Goal: Task Accomplishment & Management: Manage account settings

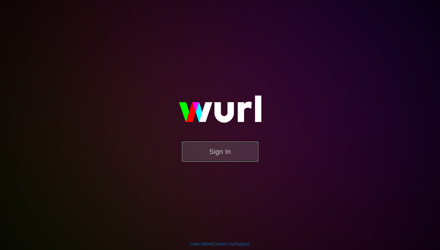
click at [226, 149] on button "Sign In" at bounding box center [220, 152] width 76 height 20
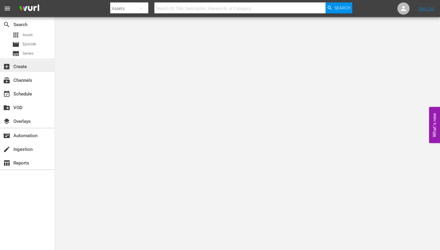
click at [27, 66] on div "add_box Create" at bounding box center [17, 65] width 34 height 5
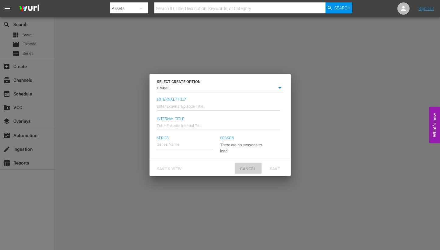
click at [246, 172] on div "Cancel" at bounding box center [248, 168] width 27 height 11
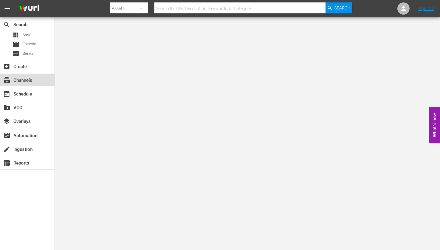
click at [29, 81] on div "subscriptions Channels" at bounding box center [17, 79] width 34 height 5
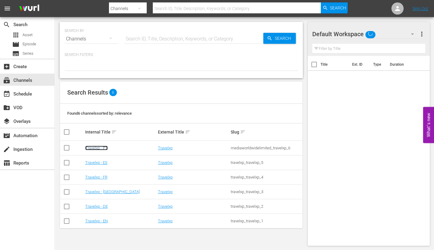
click at [100, 146] on link "Travelxp - PT" at bounding box center [96, 148] width 23 height 5
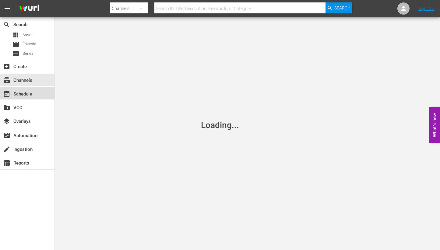
click at [22, 90] on div "event_available Schedule" at bounding box center [17, 92] width 34 height 5
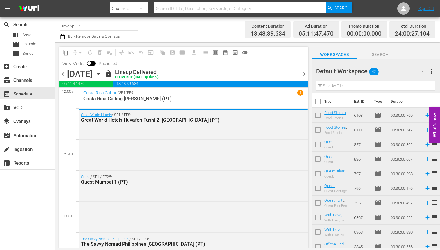
click at [302, 72] on span "chevron_right" at bounding box center [305, 74] width 8 height 8
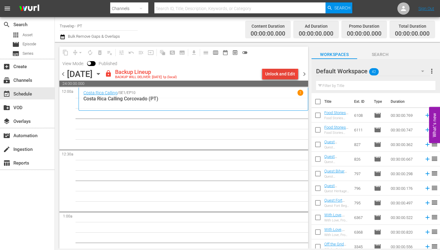
click at [281, 73] on div "Unlock and Edit" at bounding box center [280, 74] width 30 height 11
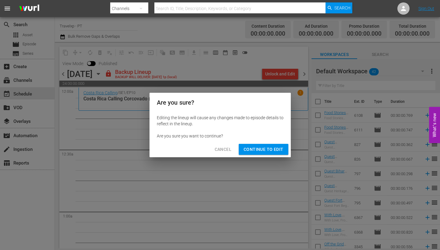
click at [274, 150] on span "Continue to Edit" at bounding box center [264, 150] width 40 height 8
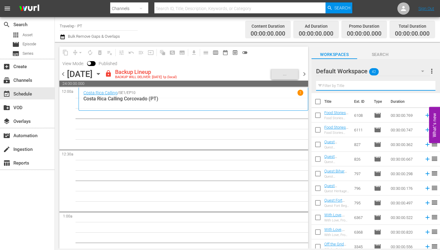
click at [341, 87] on input "text" at bounding box center [375, 86] width 119 height 10
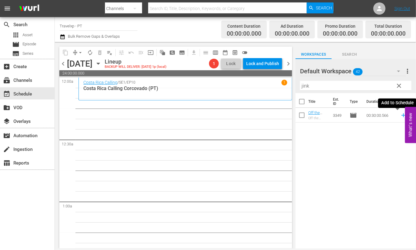
click at [402, 115] on icon at bounding box center [404, 116] width 4 height 4
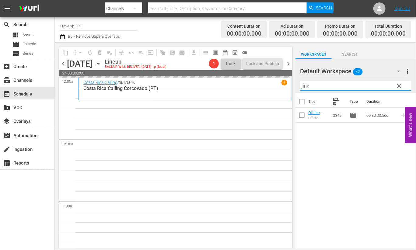
click at [303, 83] on input "jink" at bounding box center [355, 86] width 111 height 10
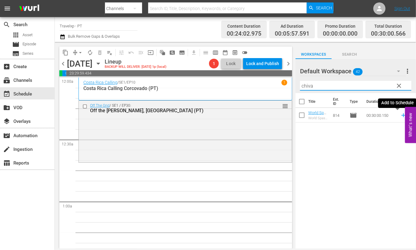
click at [402, 115] on icon at bounding box center [404, 116] width 4 height 4
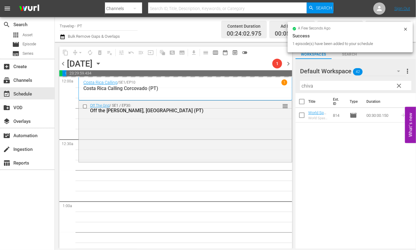
click at [307, 85] on input "chiva" at bounding box center [355, 86] width 111 height 10
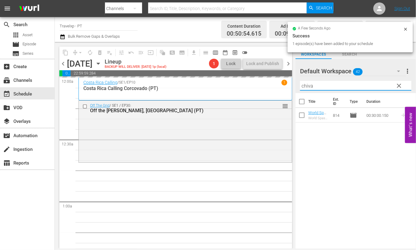
click at [307, 85] on input "chiva" at bounding box center [355, 86] width 111 height 10
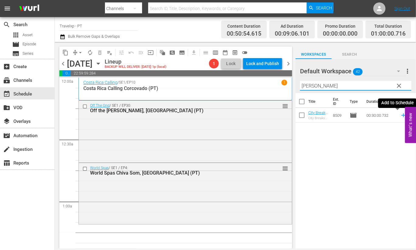
click at [402, 115] on icon at bounding box center [404, 116] width 4 height 4
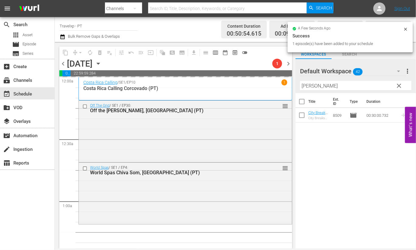
click at [306, 84] on input "[PERSON_NAME]" at bounding box center [355, 86] width 111 height 10
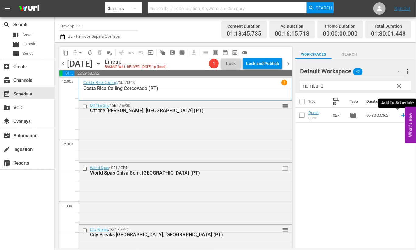
click at [401, 117] on icon at bounding box center [404, 115] width 7 height 7
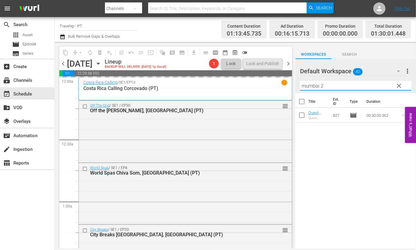
drag, startPoint x: 332, startPoint y: 85, endPoint x: 278, endPoint y: 85, distance: 54.8
click at [278, 85] on div "content_copy compress arrow_drop_down autorenew_outlined delete_forever_outline…" at bounding box center [236, 145] width 362 height 207
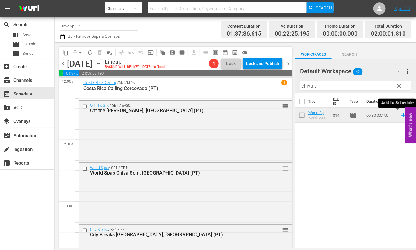
click at [402, 115] on icon at bounding box center [404, 116] width 4 height 4
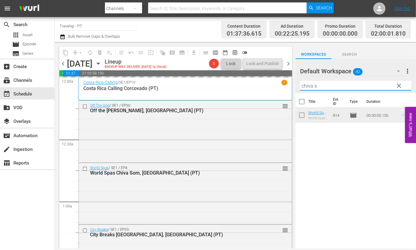
drag, startPoint x: 331, startPoint y: 86, endPoint x: 282, endPoint y: 85, distance: 48.7
click at [282, 85] on div "content_copy compress arrow_drop_down autorenew_outlined delete_forever_outline…" at bounding box center [236, 145] width 362 height 207
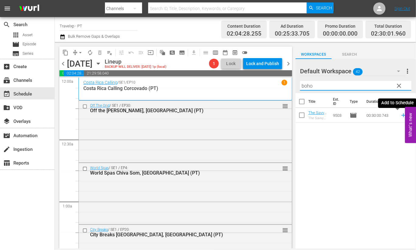
click at [401, 117] on icon at bounding box center [404, 115] width 7 height 7
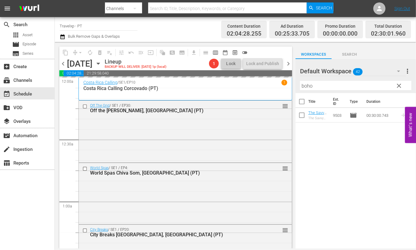
click at [310, 85] on input "boho" at bounding box center [355, 86] width 111 height 10
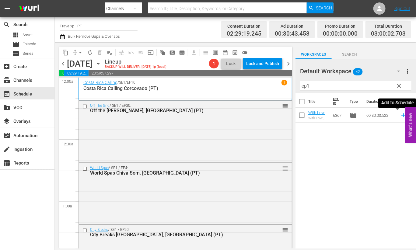
click at [402, 115] on icon at bounding box center [404, 116] width 4 height 4
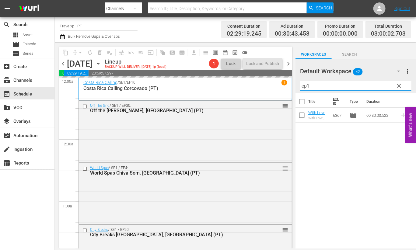
drag, startPoint x: 314, startPoint y: 85, endPoint x: 276, endPoint y: 83, distance: 37.8
click at [276, 83] on div "content_copy compress arrow_drop_down autorenew_outlined delete_forever_outline…" at bounding box center [236, 145] width 362 height 207
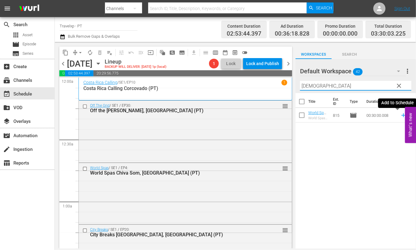
click at [402, 115] on icon at bounding box center [404, 116] width 4 height 4
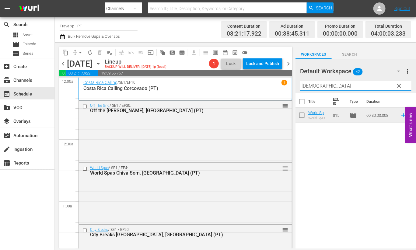
click at [292, 84] on div "content_copy compress arrow_drop_down autorenew_outlined delete_forever_outline…" at bounding box center [236, 145] width 362 height 207
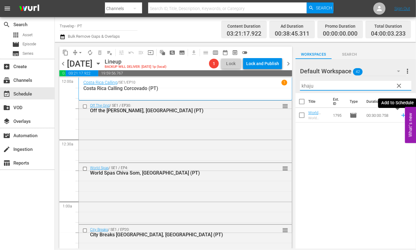
drag, startPoint x: 399, startPoint y: 116, endPoint x: 385, endPoint y: 103, distance: 18.5
click at [401, 116] on icon at bounding box center [404, 115] width 7 height 7
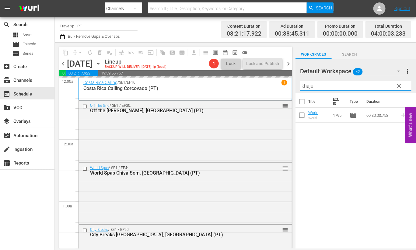
drag, startPoint x: 318, startPoint y: 86, endPoint x: 298, endPoint y: 85, distance: 20.8
click at [298, 85] on div "Default Workspace 42 Default more_vert clear Filter by Title khaju" at bounding box center [356, 76] width 121 height 34
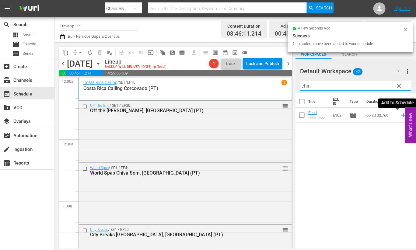
click at [401, 116] on icon at bounding box center [404, 115] width 7 height 7
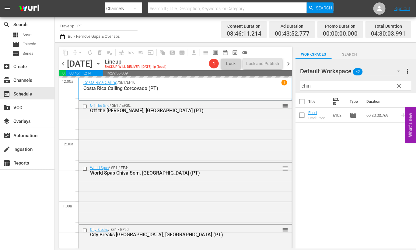
click at [308, 87] on input "chin" at bounding box center [355, 86] width 111 height 10
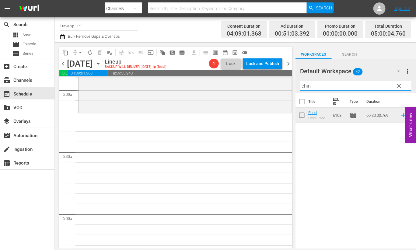
scroll to position [571, 0]
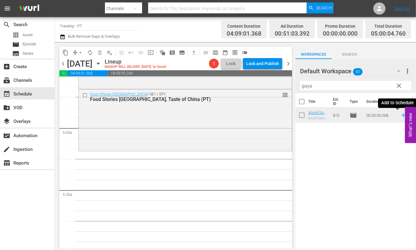
drag, startPoint x: 397, startPoint y: 117, endPoint x: 346, endPoint y: 107, distance: 52.4
click at [401, 117] on icon at bounding box center [404, 115] width 7 height 7
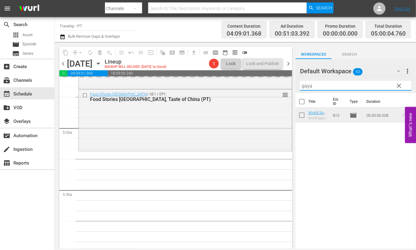
click at [308, 87] on input "gaya" at bounding box center [355, 86] width 111 height 10
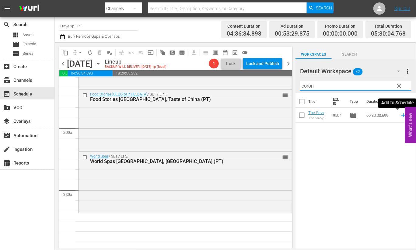
click at [401, 115] on icon at bounding box center [404, 115] width 7 height 7
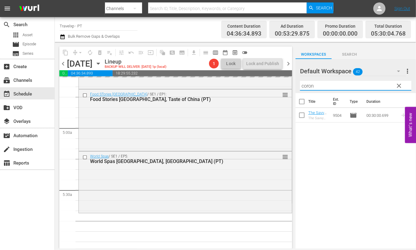
click at [310, 84] on input "coron" at bounding box center [355, 86] width 111 height 10
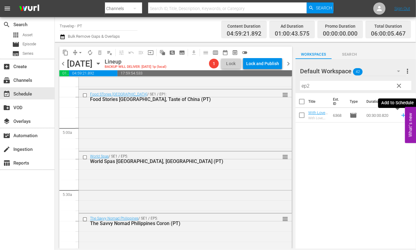
click at [401, 115] on icon at bounding box center [404, 115] width 7 height 7
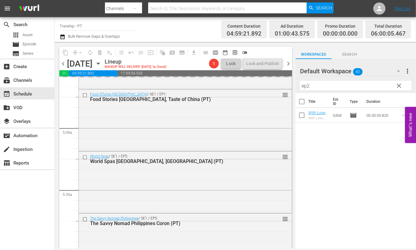
click at [306, 86] on input "ep2" at bounding box center [355, 86] width 111 height 10
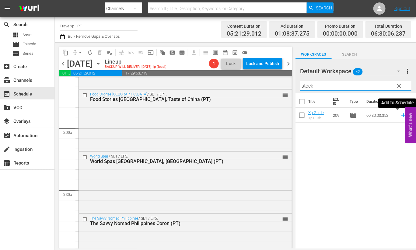
drag, startPoint x: 398, startPoint y: 115, endPoint x: 369, endPoint y: 104, distance: 30.9
click at [402, 115] on icon at bounding box center [404, 116] width 4 height 4
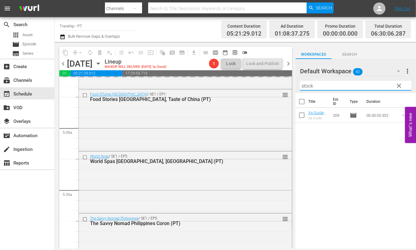
click at [308, 84] on input "stock" at bounding box center [355, 86] width 111 height 10
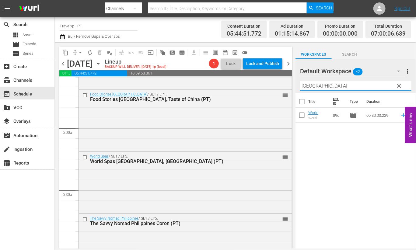
drag, startPoint x: 396, startPoint y: 156, endPoint x: 394, endPoint y: 139, distance: 16.5
click at [396, 156] on div "Title Ext. ID Type Duration World Heritage [GEOGRAPHIC_DATA](PT) World Heritage…" at bounding box center [356, 171] width 121 height 157
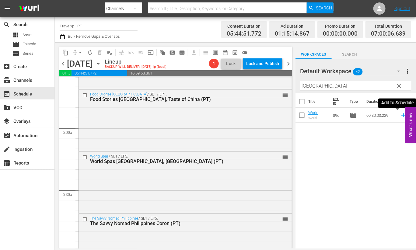
click at [401, 115] on icon at bounding box center [404, 115] width 7 height 7
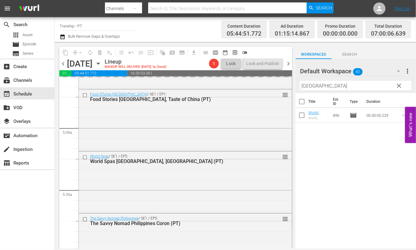
click at [311, 84] on input "[GEOGRAPHIC_DATA]" at bounding box center [355, 86] width 111 height 10
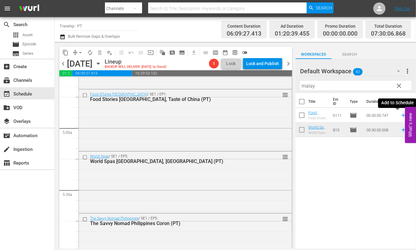
click at [401, 114] on icon at bounding box center [404, 115] width 7 height 7
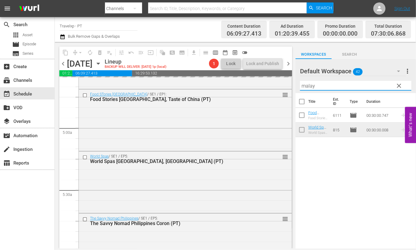
click at [309, 87] on input "malay" at bounding box center [355, 86] width 111 height 10
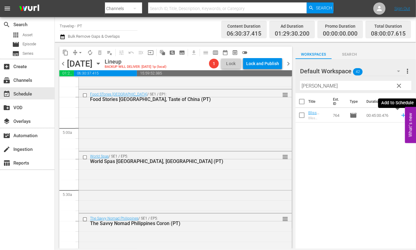
click at [402, 115] on icon at bounding box center [404, 116] width 4 height 4
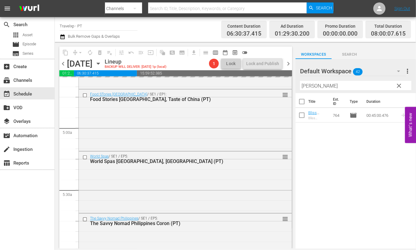
click at [303, 83] on input "[PERSON_NAME]" at bounding box center [355, 86] width 111 height 10
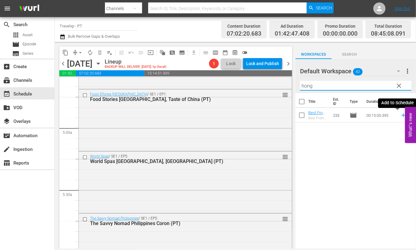
click at [402, 115] on icon at bounding box center [404, 116] width 4 height 4
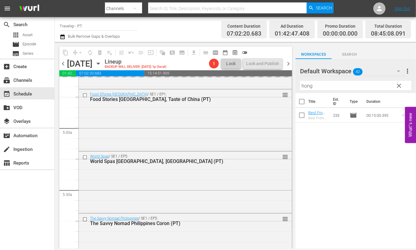
click at [306, 88] on input "hong" at bounding box center [355, 86] width 111 height 10
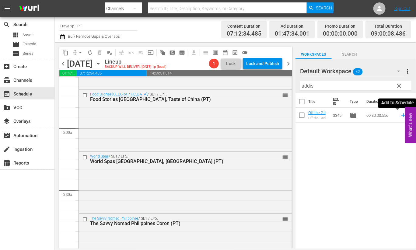
click at [402, 115] on icon at bounding box center [404, 116] width 4 height 4
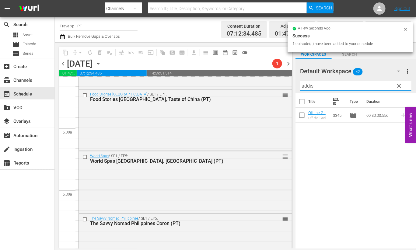
click at [308, 84] on input "addis" at bounding box center [355, 86] width 111 height 10
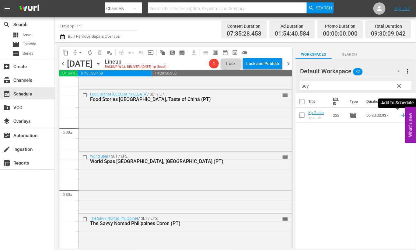
click at [401, 115] on icon at bounding box center [404, 115] width 7 height 7
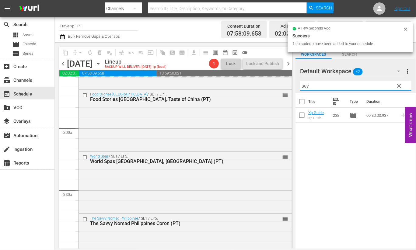
click at [309, 86] on input "sey" at bounding box center [355, 86] width 111 height 10
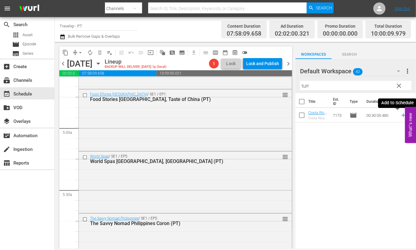
click at [402, 117] on icon at bounding box center [404, 116] width 4 height 4
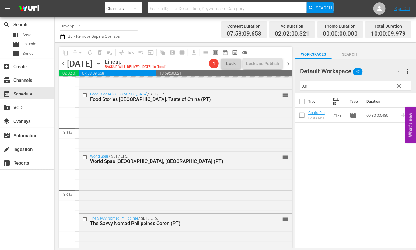
click at [305, 87] on input "turr" at bounding box center [355, 86] width 111 height 10
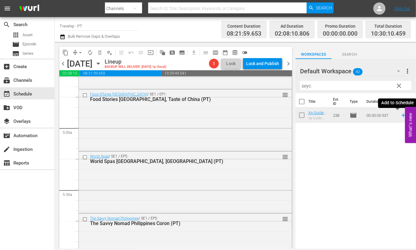
click at [402, 115] on icon at bounding box center [404, 116] width 4 height 4
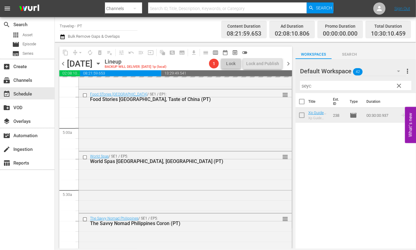
click at [308, 87] on input "seyc" at bounding box center [355, 86] width 111 height 10
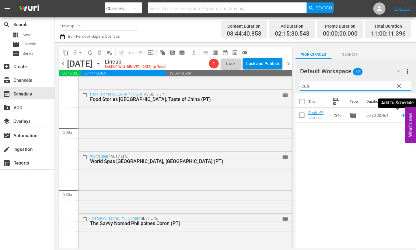
click at [401, 116] on icon at bounding box center [404, 115] width 7 height 7
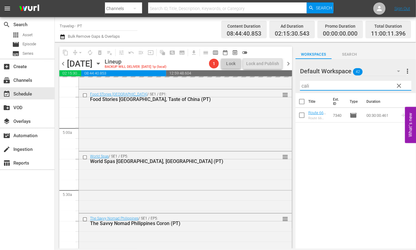
click at [305, 85] on input "cali" at bounding box center [355, 86] width 111 height 10
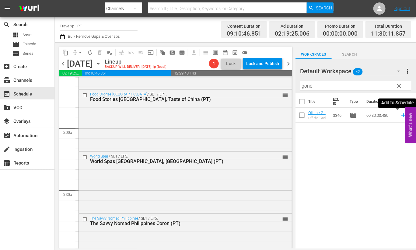
click at [401, 116] on icon at bounding box center [404, 115] width 7 height 7
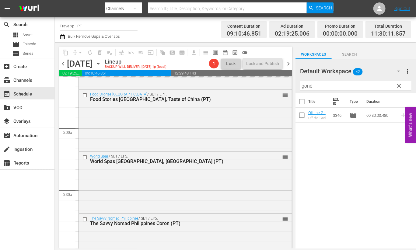
click at [306, 87] on input "gond" at bounding box center [355, 86] width 111 height 10
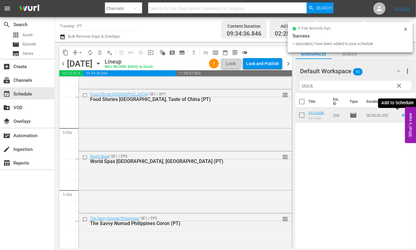
click at [402, 115] on icon at bounding box center [404, 116] width 4 height 4
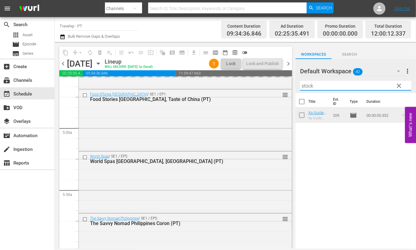
click at [305, 84] on input "stock" at bounding box center [355, 86] width 111 height 10
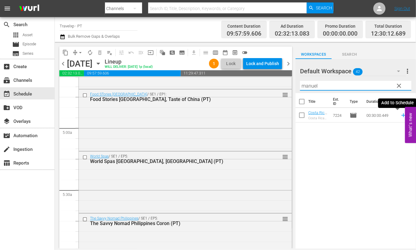
click at [402, 115] on icon at bounding box center [404, 116] width 4 height 4
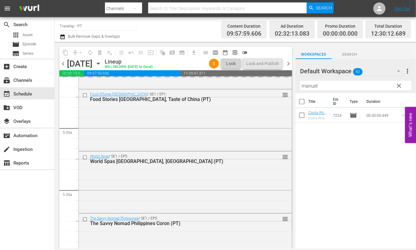
click at [310, 82] on input "manuel" at bounding box center [355, 86] width 111 height 10
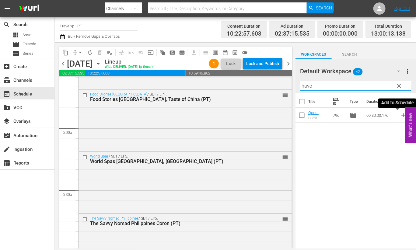
click at [401, 116] on icon at bounding box center [404, 115] width 7 height 7
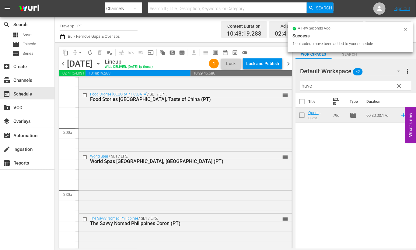
click at [305, 85] on input "have" at bounding box center [355, 86] width 111 height 10
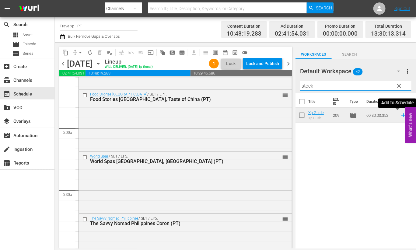
click at [402, 115] on icon at bounding box center [404, 116] width 4 height 4
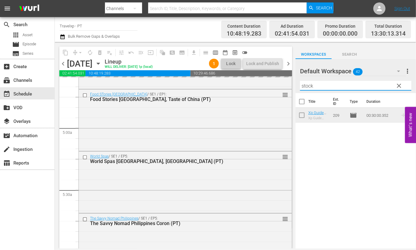
click at [310, 83] on input "stock" at bounding box center [355, 86] width 111 height 10
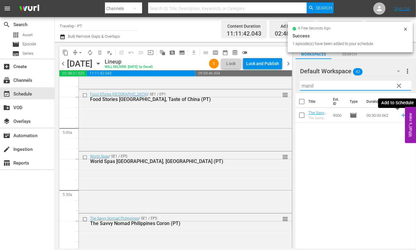
click at [401, 116] on icon at bounding box center [404, 115] width 7 height 7
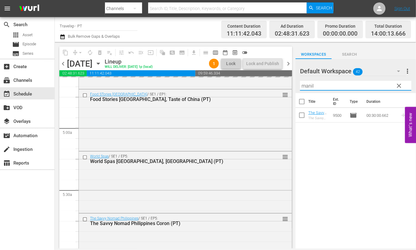
click at [309, 84] on input "manil" at bounding box center [355, 86] width 111 height 10
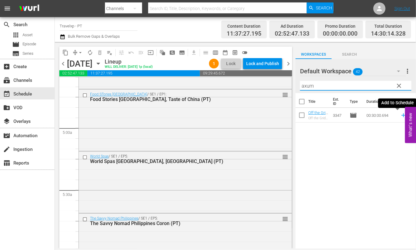
click at [402, 116] on icon at bounding box center [404, 116] width 4 height 4
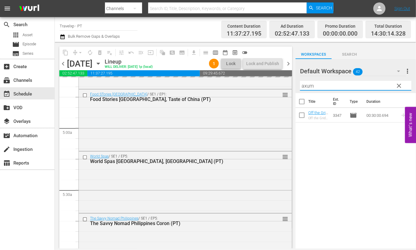
click at [310, 85] on input "axum" at bounding box center [355, 86] width 111 height 10
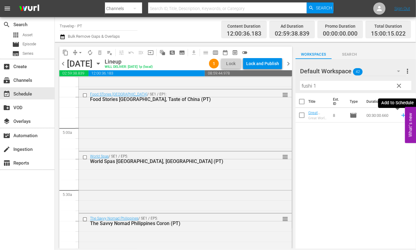
click at [402, 115] on icon at bounding box center [404, 116] width 4 height 4
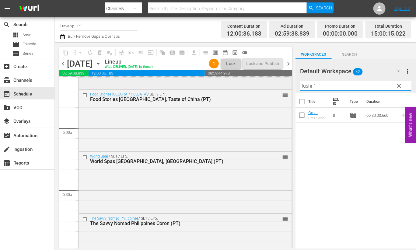
drag, startPoint x: 336, startPoint y: 86, endPoint x: 271, endPoint y: 83, distance: 65.3
click at [271, 83] on div "content_copy compress arrow_drop_down autorenew_outlined delete_forever_outline…" at bounding box center [236, 145] width 362 height 207
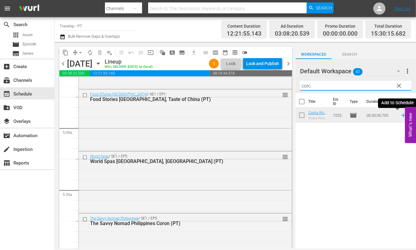
click at [401, 116] on icon at bounding box center [404, 115] width 7 height 7
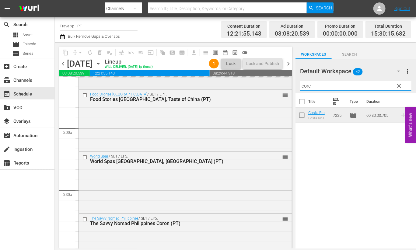
drag, startPoint x: 315, startPoint y: 85, endPoint x: 283, endPoint y: 84, distance: 32.0
click at [283, 84] on div "content_copy compress arrow_drop_down autorenew_outlined delete_forever_outline…" at bounding box center [236, 145] width 362 height 207
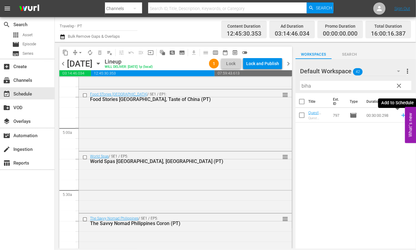
click at [401, 116] on icon at bounding box center [404, 115] width 7 height 7
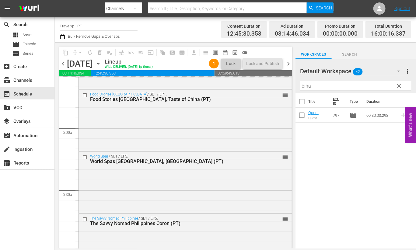
click at [305, 86] on input "biha" at bounding box center [355, 86] width 111 height 10
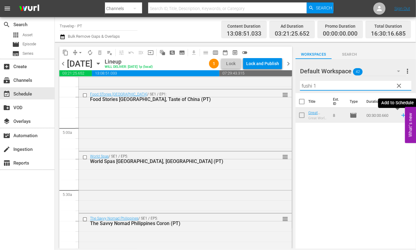
click at [401, 116] on icon at bounding box center [404, 115] width 7 height 7
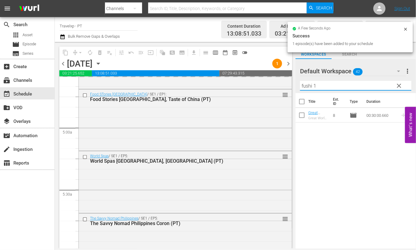
drag, startPoint x: 331, startPoint y: 83, endPoint x: 294, endPoint y: 82, distance: 36.9
click at [294, 82] on div "content_copy compress arrow_drop_down autorenew_outlined delete_forever_outline…" at bounding box center [236, 145] width 362 height 207
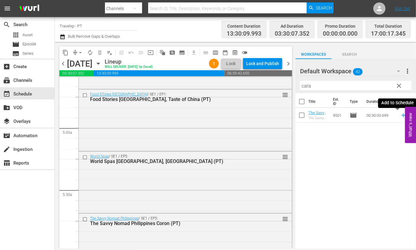
click at [401, 115] on icon at bounding box center [404, 115] width 7 height 7
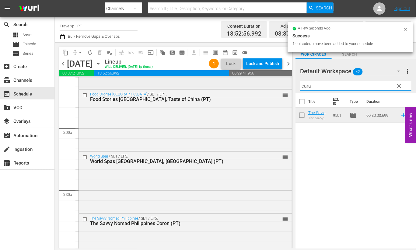
drag, startPoint x: 314, startPoint y: 85, endPoint x: 281, endPoint y: 81, distance: 33.7
click at [281, 81] on div "content_copy compress arrow_drop_down autorenew_outlined delete_forever_outline…" at bounding box center [236, 145] width 362 height 207
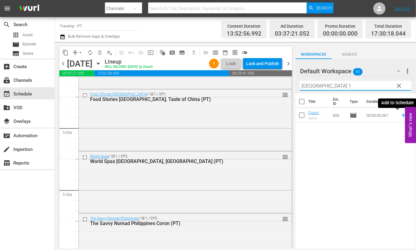
click at [401, 116] on icon at bounding box center [404, 115] width 7 height 7
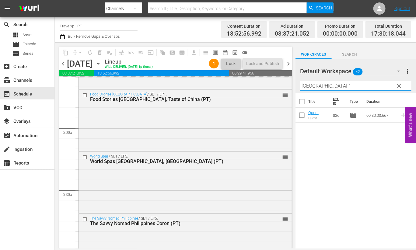
drag, startPoint x: 334, startPoint y: 85, endPoint x: 287, endPoint y: 83, distance: 47.3
click at [287, 83] on div "content_copy compress arrow_drop_down autorenew_outlined delete_forever_outline…" at bounding box center [236, 145] width 362 height 207
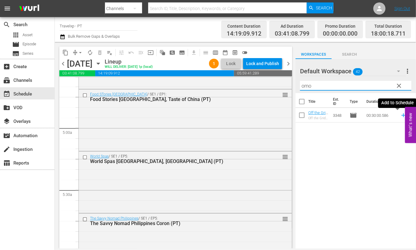
click at [401, 115] on icon at bounding box center [404, 115] width 7 height 7
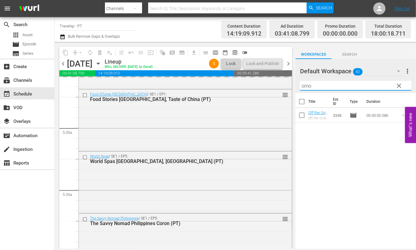
click at [303, 83] on input "omo" at bounding box center [355, 86] width 111 height 10
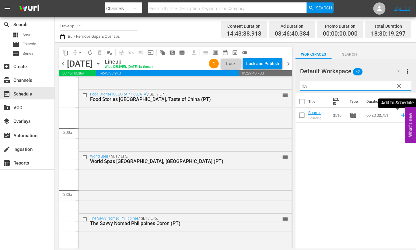
click at [402, 115] on icon at bounding box center [404, 116] width 4 height 4
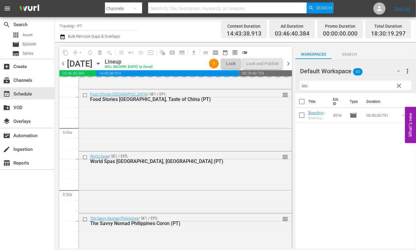
click at [302, 83] on input "lev" at bounding box center [355, 86] width 111 height 10
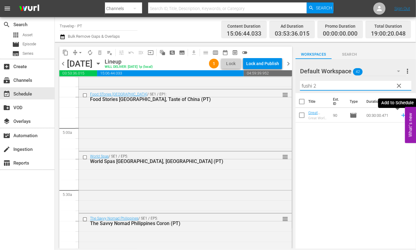
click at [402, 115] on icon at bounding box center [404, 116] width 4 height 4
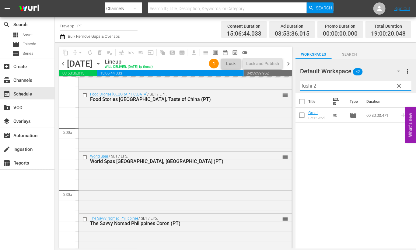
drag, startPoint x: 303, startPoint y: 87, endPoint x: 297, endPoint y: 86, distance: 6.1
click at [297, 86] on div "Default Workspace 42 Default more_vert clear Filter by Title fushi 2" at bounding box center [356, 76] width 121 height 34
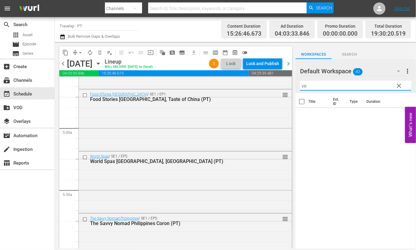
type input "v"
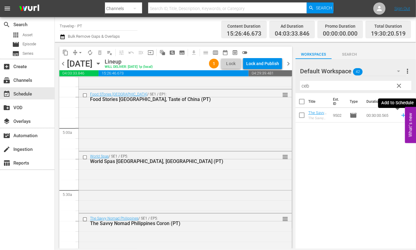
click at [401, 117] on icon at bounding box center [404, 115] width 7 height 7
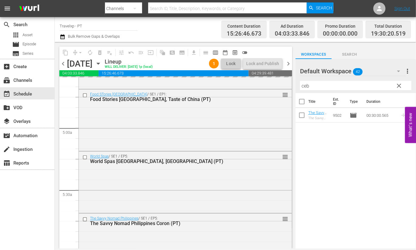
click at [306, 87] on input "ceb" at bounding box center [355, 86] width 111 height 10
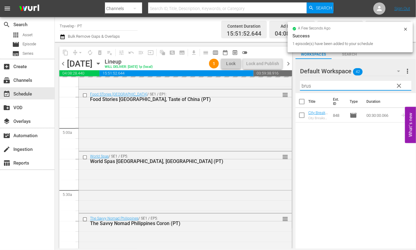
type input "bruss"
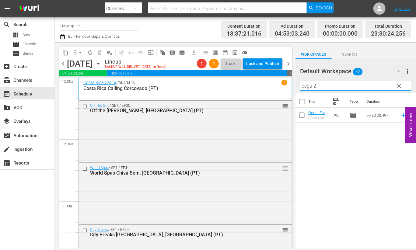
scroll to position [1288, 0]
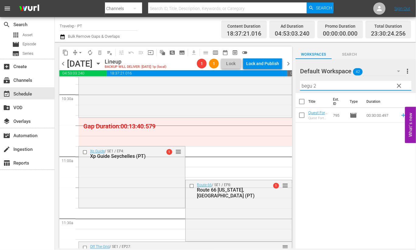
type input "begu 2"
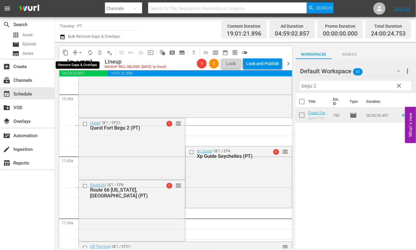
click at [81, 51] on span "arrow_drop_down" at bounding box center [80, 53] width 6 height 6
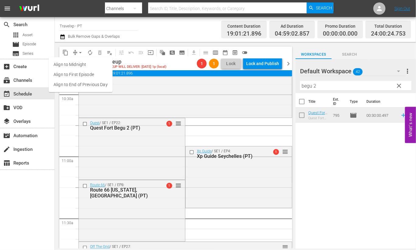
click at [83, 83] on li "Align to End of Previous Day" at bounding box center [81, 85] width 64 height 10
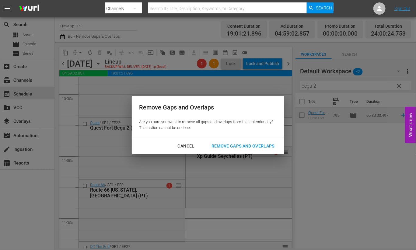
click at [236, 144] on div "Remove Gaps and Overlaps" at bounding box center [243, 147] width 73 height 8
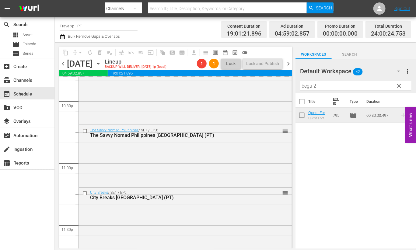
scroll to position [2811, 0]
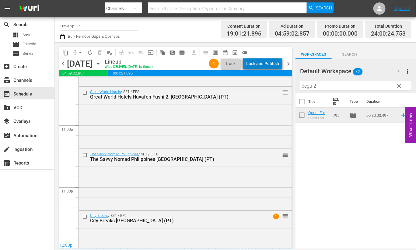
click at [265, 62] on div "Lock and Publish" at bounding box center [262, 63] width 33 height 11
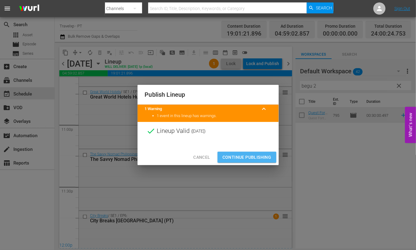
click at [254, 155] on span "Continue Publishing" at bounding box center [247, 158] width 49 height 8
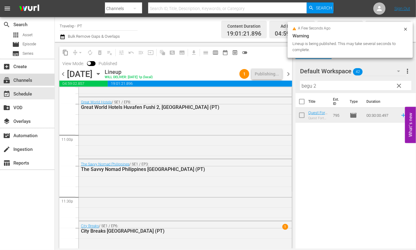
click at [30, 82] on div "subscriptions Channels" at bounding box center [17, 79] width 34 height 5
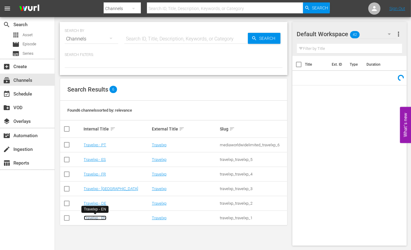
click at [102, 219] on link "Travelxp - EN" at bounding box center [95, 218] width 23 height 5
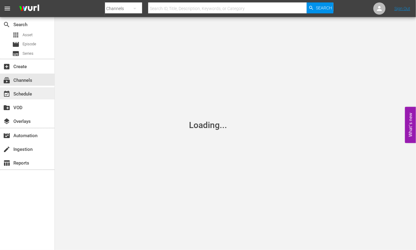
click at [26, 95] on div "event_available Schedule" at bounding box center [17, 92] width 34 height 5
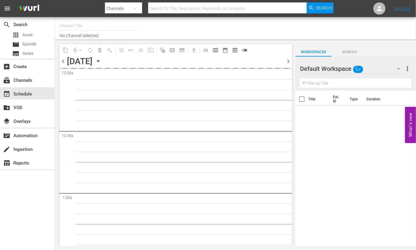
type input "Travelxp - EN (473)"
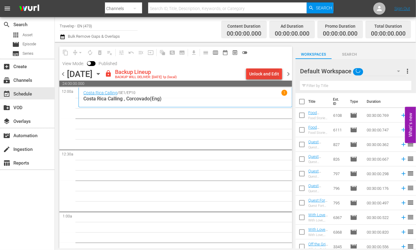
click at [265, 68] on div "content_copy compress arrow_drop_down autorenew_outlined delete_forever_outline…" at bounding box center [175, 58] width 233 height 22
click at [263, 75] on div "Unlock and Edit" at bounding box center [264, 74] width 30 height 11
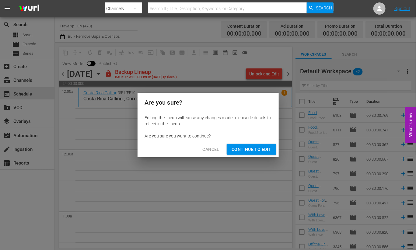
click at [255, 149] on span "Continue to Edit" at bounding box center [252, 150] width 40 height 8
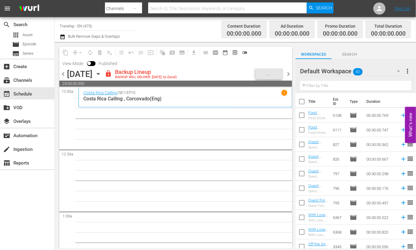
click at [398, 72] on icon "button" at bounding box center [398, 71] width 7 height 7
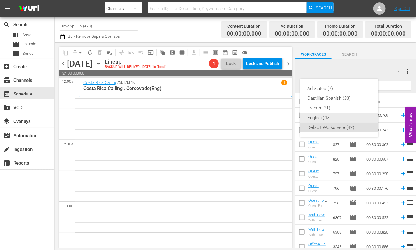
click at [327, 114] on div "English (42)" at bounding box center [339, 118] width 63 height 10
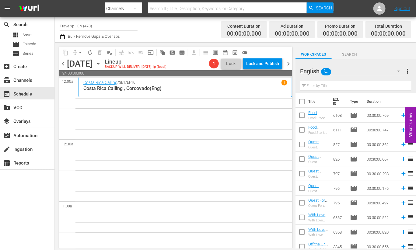
click at [319, 84] on input "text" at bounding box center [355, 86] width 111 height 10
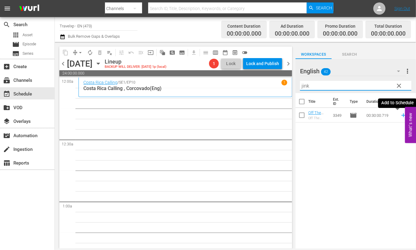
click at [401, 116] on icon at bounding box center [404, 115] width 7 height 7
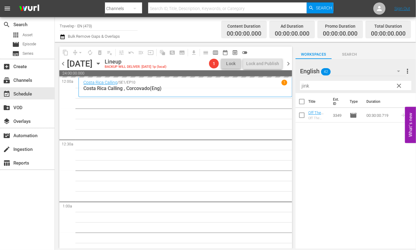
click at [305, 84] on input "jink" at bounding box center [355, 86] width 111 height 10
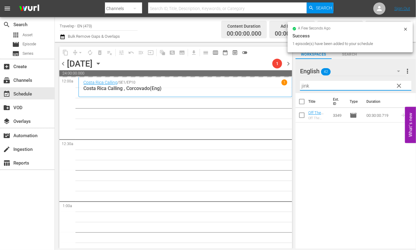
click at [305, 84] on input "jink" at bounding box center [355, 86] width 111 height 10
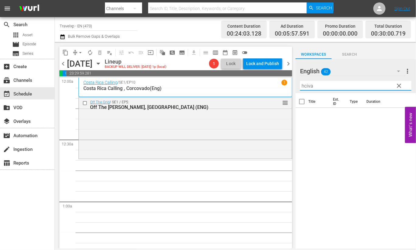
drag, startPoint x: 320, startPoint y: 87, endPoint x: 262, endPoint y: 81, distance: 58.8
click at [262, 81] on div "content_copy compress arrow_drop_down autorenew_outlined delete_forever_outline…" at bounding box center [236, 145] width 362 height 207
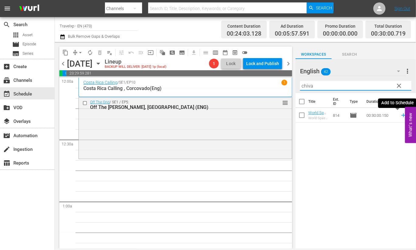
click at [401, 115] on icon at bounding box center [404, 115] width 7 height 7
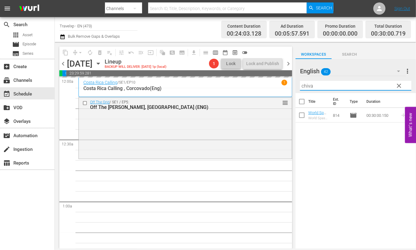
click at [305, 86] on input "chiva" at bounding box center [355, 86] width 111 height 10
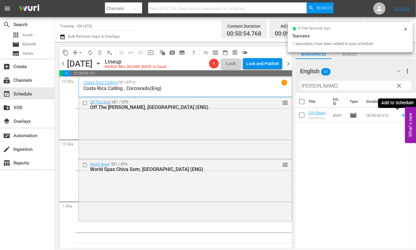
click at [401, 115] on icon at bounding box center [404, 115] width 7 height 7
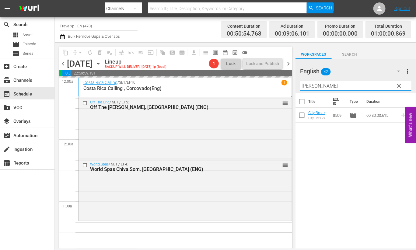
click at [306, 86] on input "[PERSON_NAME]" at bounding box center [355, 86] width 111 height 10
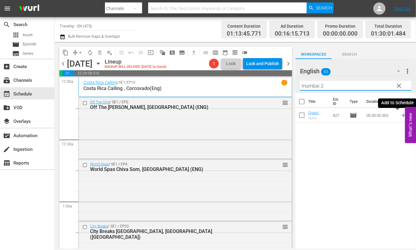
click at [402, 116] on icon at bounding box center [404, 116] width 4 height 4
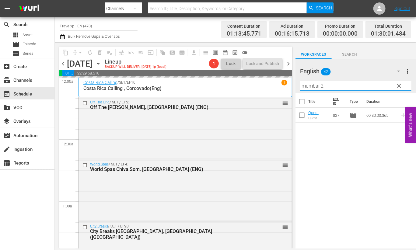
drag, startPoint x: 343, startPoint y: 87, endPoint x: 294, endPoint y: 85, distance: 48.5
click at [294, 85] on div "content_copy compress arrow_drop_down autorenew_outlined delete_forever_outline…" at bounding box center [236, 145] width 362 height 207
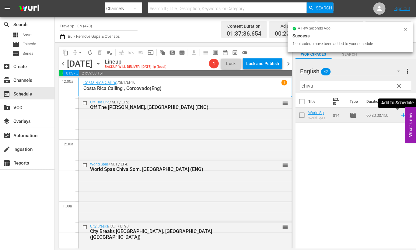
click at [401, 115] on icon at bounding box center [404, 115] width 7 height 7
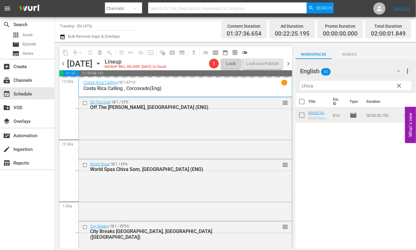
click at [307, 87] on input "chiva" at bounding box center [355, 86] width 111 height 10
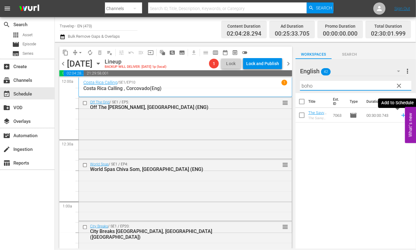
click at [401, 117] on icon at bounding box center [404, 115] width 7 height 7
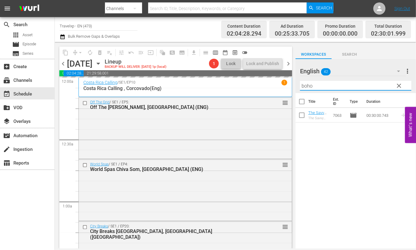
click at [304, 83] on input "boho" at bounding box center [355, 86] width 111 height 10
click at [399, 120] on td at bounding box center [402, 115] width 9 height 15
drag, startPoint x: 314, startPoint y: 83, endPoint x: 289, endPoint y: 82, distance: 25.6
click at [289, 82] on div "content_copy compress arrow_drop_down autorenew_outlined delete_forever_outline…" at bounding box center [236, 145] width 362 height 207
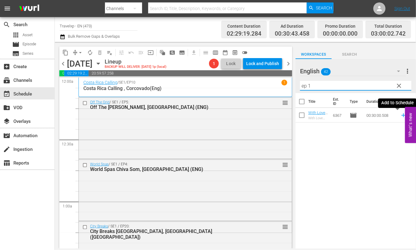
click at [401, 115] on icon at bounding box center [404, 115] width 7 height 7
click at [402, 116] on icon at bounding box center [404, 116] width 4 height 4
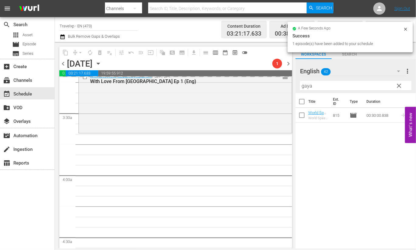
scroll to position [381, 0]
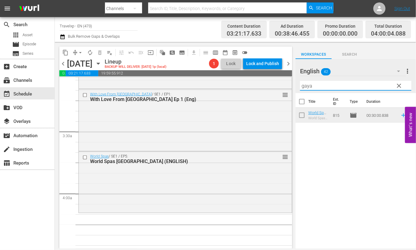
drag, startPoint x: 316, startPoint y: 87, endPoint x: 290, endPoint y: 87, distance: 25.6
click at [290, 87] on div "content_copy compress arrow_drop_down autorenew_outlined delete_forever_outline…" at bounding box center [236, 145] width 362 height 207
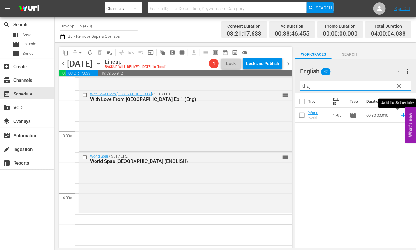
click at [401, 116] on icon at bounding box center [404, 115] width 7 height 7
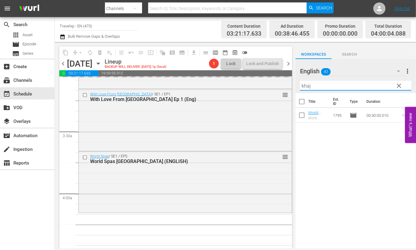
click at [302, 86] on input "khaj" at bounding box center [355, 86] width 111 height 10
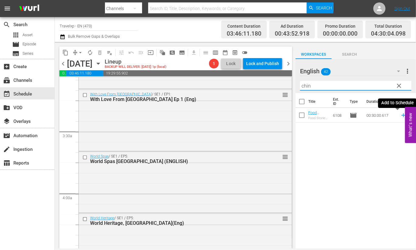
click at [402, 115] on icon at bounding box center [404, 116] width 4 height 4
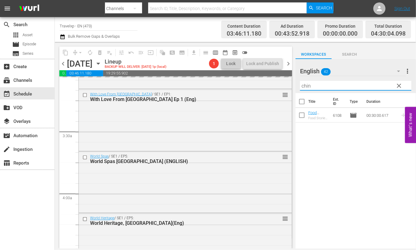
click at [306, 85] on input "chin" at bounding box center [355, 86] width 111 height 10
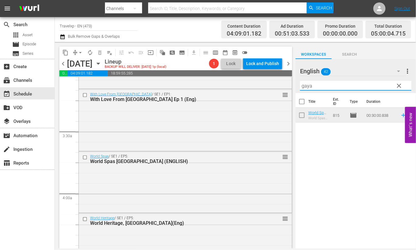
click at [402, 116] on icon at bounding box center [404, 116] width 4 height 4
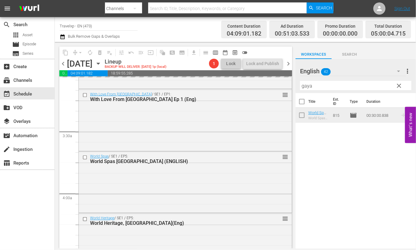
click at [309, 87] on input "gaya" at bounding box center [355, 86] width 111 height 10
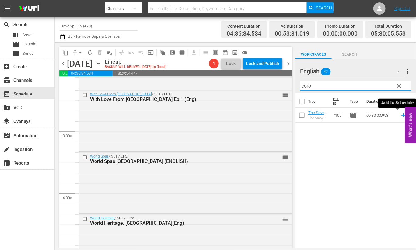
click at [402, 115] on icon at bounding box center [404, 116] width 4 height 4
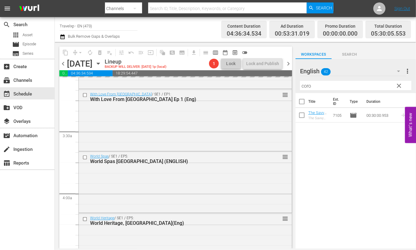
click at [306, 85] on input "coro" at bounding box center [355, 86] width 111 height 10
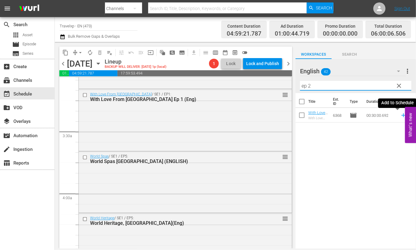
click at [402, 115] on icon at bounding box center [404, 116] width 4 height 4
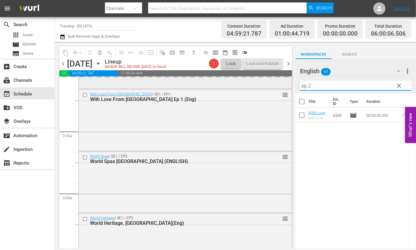
drag, startPoint x: 318, startPoint y: 86, endPoint x: 284, endPoint y: 84, distance: 34.8
click at [284, 84] on div "content_copy compress arrow_drop_down autorenew_outlined delete_forever_outline…" at bounding box center [236, 145] width 362 height 207
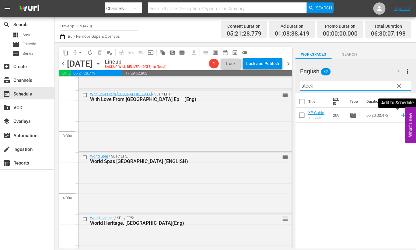
click at [401, 115] on icon at bounding box center [404, 115] width 7 height 7
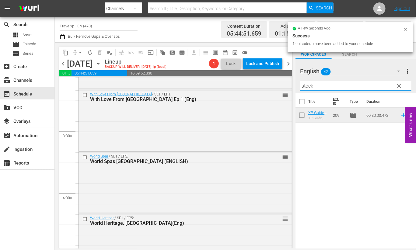
drag, startPoint x: 324, startPoint y: 89, endPoint x: 315, endPoint y: 87, distance: 8.7
click at [280, 84] on div "content_copy compress arrow_drop_down autorenew_outlined delete_forever_outline…" at bounding box center [236, 145] width 362 height 207
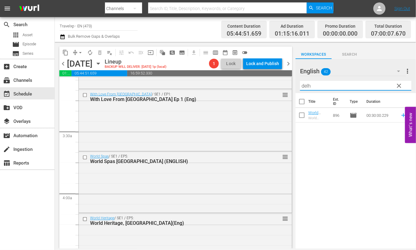
click at [317, 160] on div "Title Ext. ID Type Duration World Heritage , Delhi(Eng) World Heritage , Delhi(…" at bounding box center [356, 171] width 121 height 157
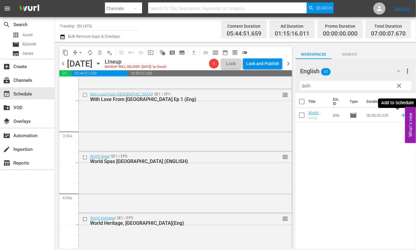
click at [402, 115] on icon at bounding box center [404, 116] width 4 height 4
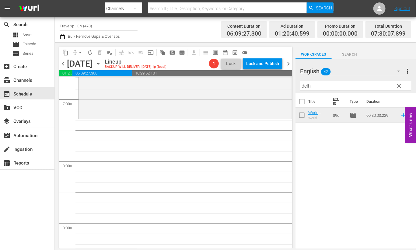
scroll to position [838, 0]
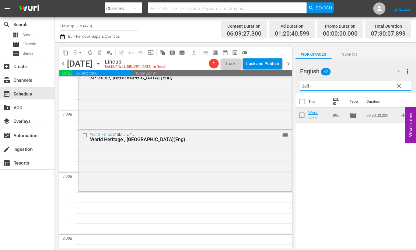
click at [306, 86] on input "delh" at bounding box center [355, 86] width 111 height 10
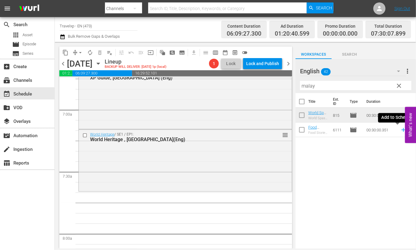
click at [402, 130] on icon at bounding box center [404, 130] width 4 height 4
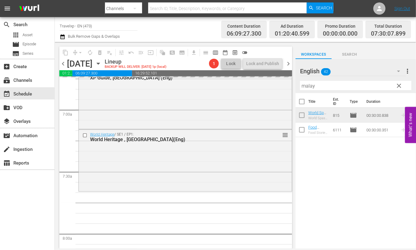
click at [306, 86] on input "malay" at bounding box center [355, 86] width 111 height 10
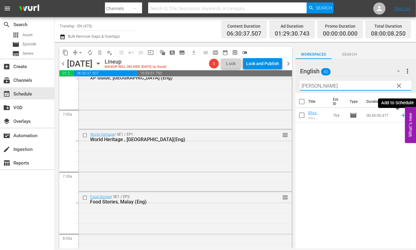
click at [401, 115] on icon at bounding box center [404, 115] width 7 height 7
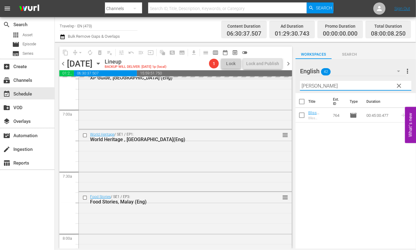
click at [302, 88] on input "[PERSON_NAME]" at bounding box center [355, 86] width 111 height 10
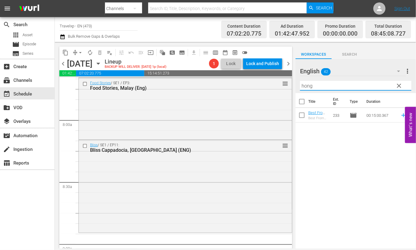
scroll to position [990, 0]
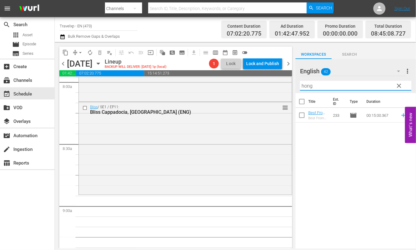
click at [402, 115] on icon at bounding box center [404, 116] width 4 height 4
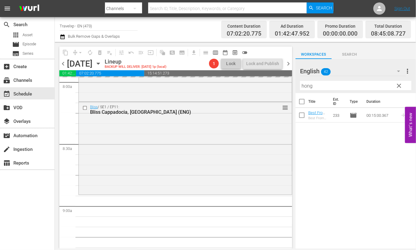
click at [302, 83] on input "hong" at bounding box center [355, 86] width 111 height 10
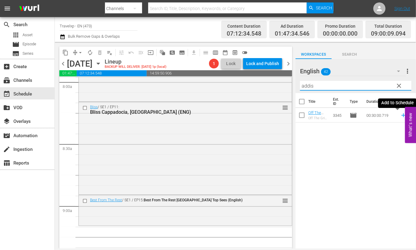
click at [402, 115] on icon at bounding box center [404, 116] width 4 height 4
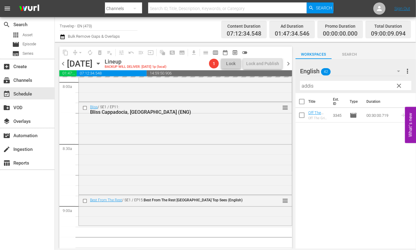
click at [308, 86] on input "addis" at bounding box center [355, 86] width 111 height 10
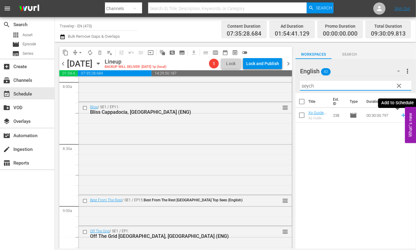
click at [402, 115] on icon at bounding box center [404, 116] width 4 height 4
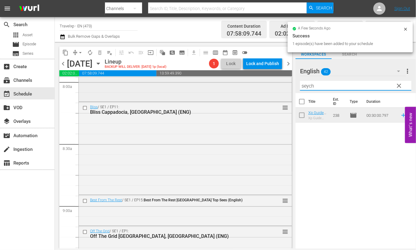
drag, startPoint x: 324, startPoint y: 82, endPoint x: 274, endPoint y: 83, distance: 49.7
click at [274, 83] on div "content_copy compress arrow_drop_down autorenew_outlined delete_forever_outline…" at bounding box center [236, 145] width 362 height 207
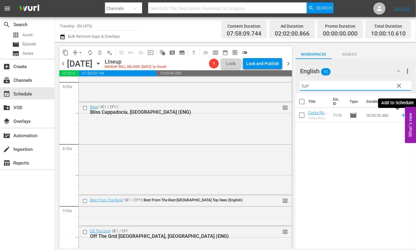
click at [402, 115] on icon at bounding box center [404, 116] width 4 height 4
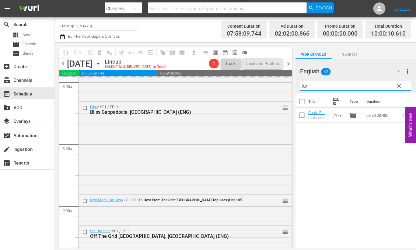
drag, startPoint x: 313, startPoint y: 87, endPoint x: 297, endPoint y: 84, distance: 17.1
click at [297, 84] on div "English 42 English more_vert clear Filter by Title turr" at bounding box center [356, 76] width 121 height 34
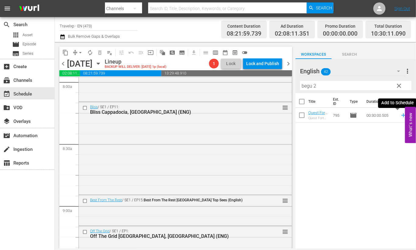
click at [402, 116] on icon at bounding box center [404, 116] width 4 height 4
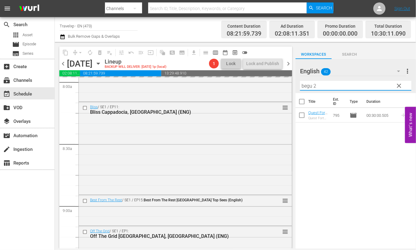
drag, startPoint x: 323, startPoint y: 87, endPoint x: 287, endPoint y: 86, distance: 35.4
click at [287, 86] on div "content_copy compress arrow_drop_down autorenew_outlined delete_forever_outline…" at bounding box center [236, 145] width 362 height 207
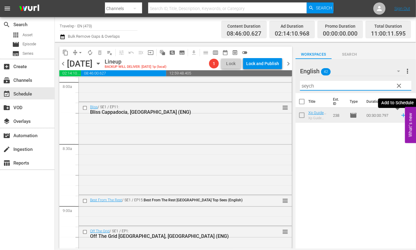
click at [401, 116] on icon at bounding box center [404, 115] width 7 height 7
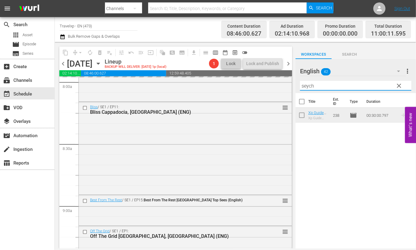
click at [307, 88] on input "seych" at bounding box center [355, 86] width 111 height 10
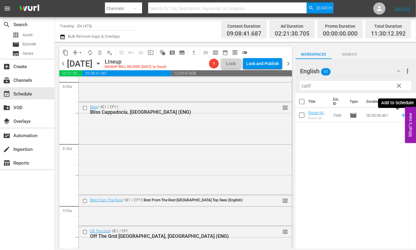
click at [402, 115] on icon at bounding box center [404, 116] width 4 height 4
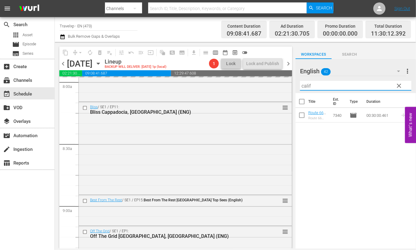
click at [305, 86] on input "calif" at bounding box center [355, 86] width 111 height 10
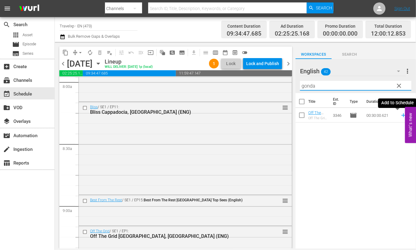
click at [401, 115] on icon at bounding box center [404, 115] width 7 height 7
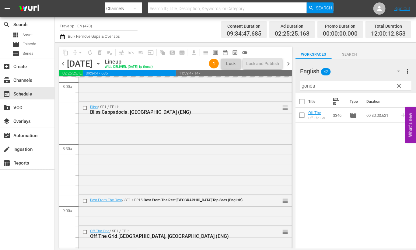
click at [308, 86] on input "gonda" at bounding box center [355, 86] width 111 height 10
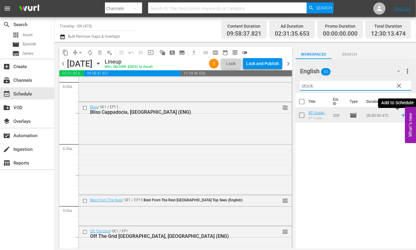
click at [402, 115] on icon at bounding box center [404, 116] width 4 height 4
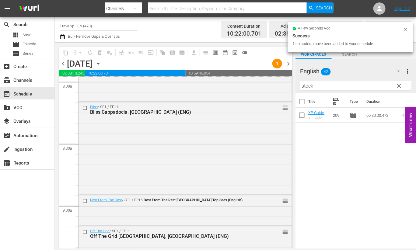
click at [309, 86] on input "stock" at bounding box center [355, 86] width 111 height 10
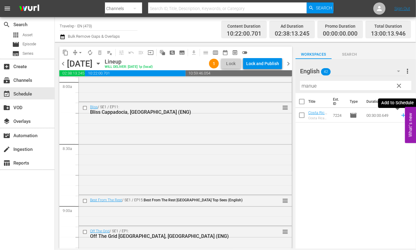
click at [402, 115] on icon at bounding box center [404, 116] width 4 height 4
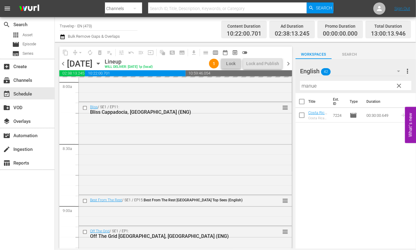
click at [314, 85] on input "manue" at bounding box center [355, 86] width 111 height 10
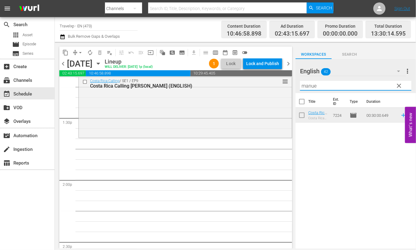
scroll to position [1599, 0]
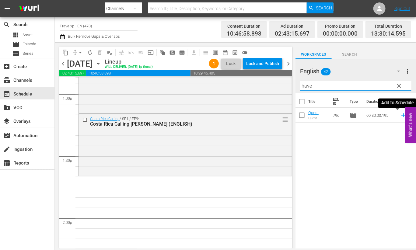
click at [401, 117] on icon at bounding box center [404, 115] width 7 height 7
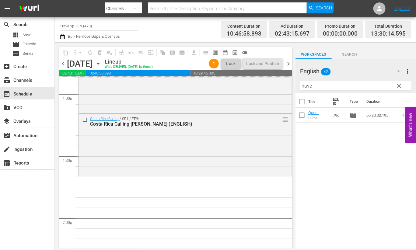
click at [303, 86] on input "have" at bounding box center [355, 86] width 111 height 10
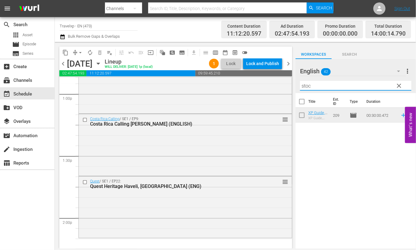
click at [401, 116] on icon at bounding box center [404, 115] width 7 height 7
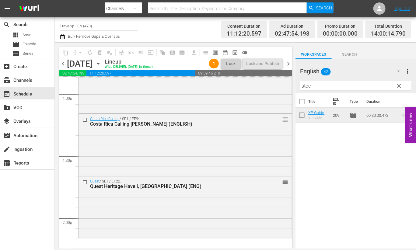
click at [306, 88] on input "stoc" at bounding box center [355, 86] width 111 height 10
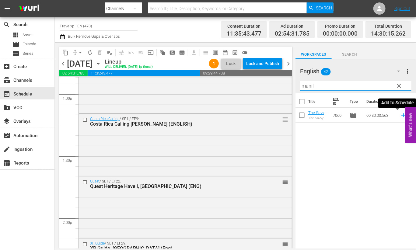
click at [401, 116] on icon at bounding box center [404, 115] width 7 height 7
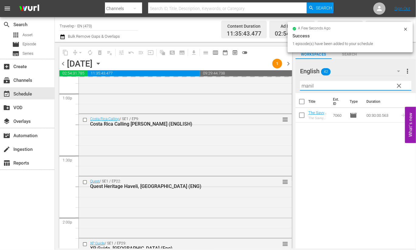
click at [307, 82] on input "manil" at bounding box center [355, 86] width 111 height 10
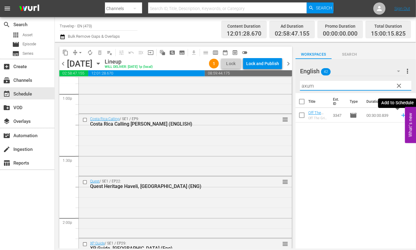
click at [402, 116] on icon at bounding box center [404, 116] width 4 height 4
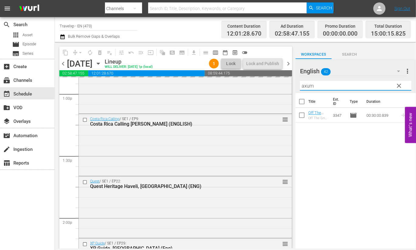
click at [312, 88] on input "axum" at bounding box center [355, 86] width 111 height 10
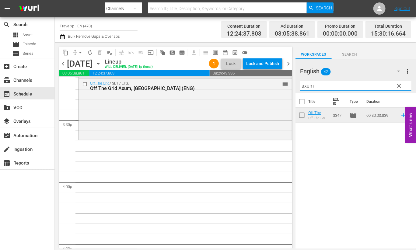
scroll to position [1866, 0]
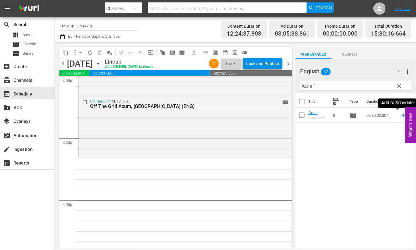
click at [401, 116] on icon at bounding box center [404, 115] width 7 height 7
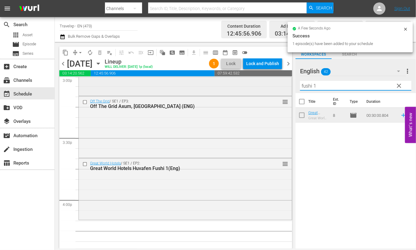
drag, startPoint x: 323, startPoint y: 86, endPoint x: 262, endPoint y: 88, distance: 61.0
click at [262, 88] on div "content_copy compress arrow_drop_down autorenew_outlined delete_forever_outline…" at bounding box center [236, 145] width 362 height 207
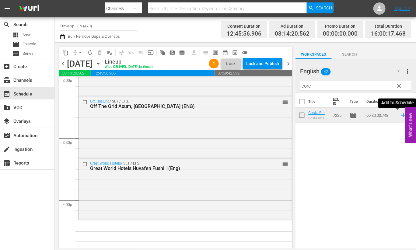
click at [402, 115] on icon at bounding box center [404, 116] width 4 height 4
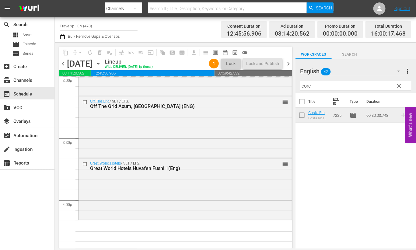
click at [308, 86] on input "corc" at bounding box center [355, 86] width 111 height 10
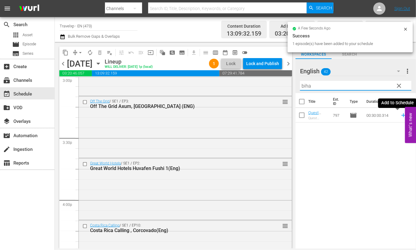
click at [402, 115] on icon at bounding box center [404, 116] width 4 height 4
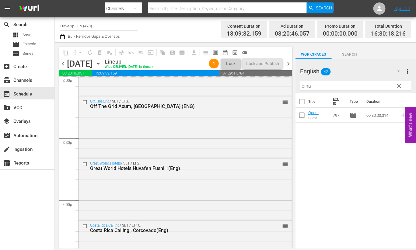
click at [305, 84] on input "biha" at bounding box center [355, 86] width 111 height 10
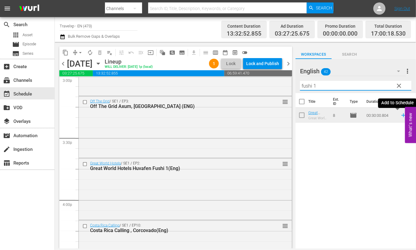
click at [402, 116] on icon at bounding box center [404, 116] width 4 height 4
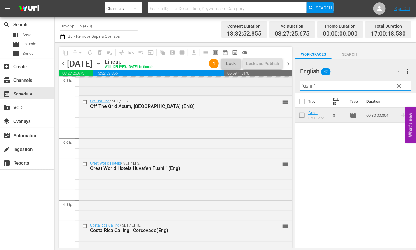
click at [285, 83] on div "content_copy compress arrow_drop_down autorenew_outlined delete_forever_outline…" at bounding box center [236, 145] width 362 height 207
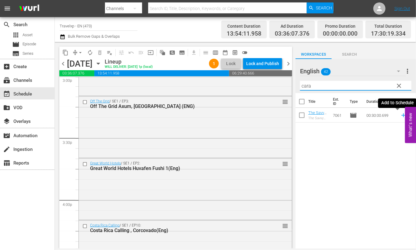
click at [401, 116] on icon at bounding box center [404, 115] width 7 height 7
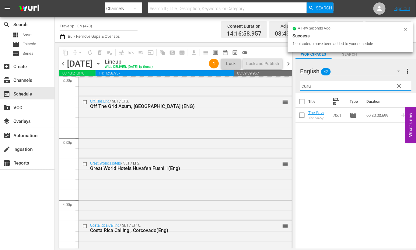
click at [249, 87] on div "content_copy compress arrow_drop_down autorenew_outlined delete_forever_outline…" at bounding box center [236, 145] width 362 height 207
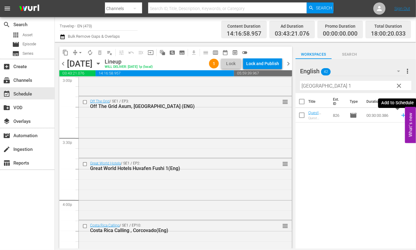
click at [402, 115] on icon at bounding box center [404, 116] width 4 height 4
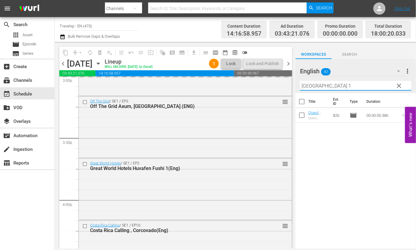
drag, startPoint x: 340, startPoint y: 87, endPoint x: 299, endPoint y: 86, distance: 41.2
click at [299, 86] on div "English 42 English more_vert clear Filter by Title mumbai 1" at bounding box center [356, 76] width 121 height 34
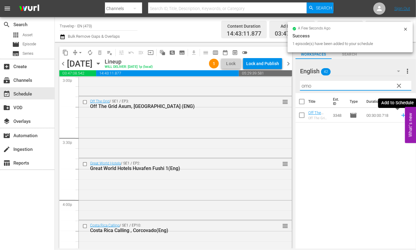
click at [401, 115] on icon at bounding box center [404, 115] width 7 height 7
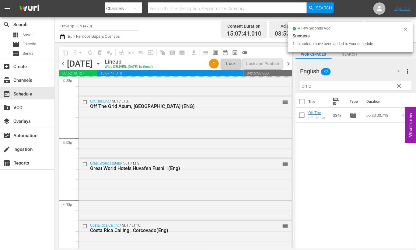
click at [306, 86] on input "omo" at bounding box center [355, 86] width 111 height 10
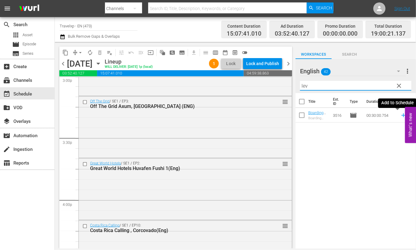
click at [402, 115] on icon at bounding box center [404, 116] width 4 height 4
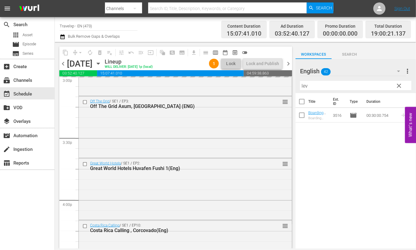
click at [304, 84] on input "lev" at bounding box center [355, 86] width 111 height 10
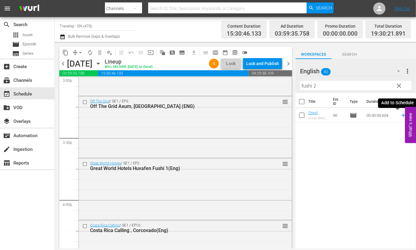
click at [401, 115] on icon at bounding box center [404, 115] width 7 height 7
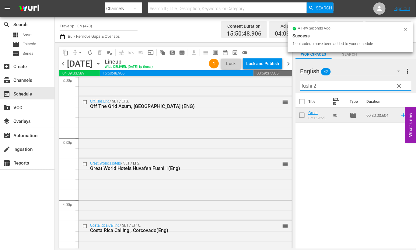
click at [285, 84] on div "content_copy compress arrow_drop_down autorenew_outlined delete_forever_outline…" at bounding box center [236, 145] width 362 height 207
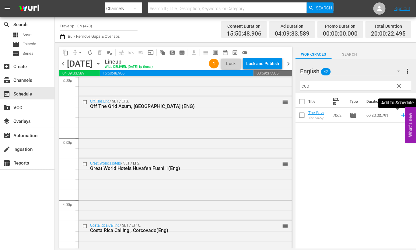
click at [401, 116] on icon at bounding box center [404, 115] width 7 height 7
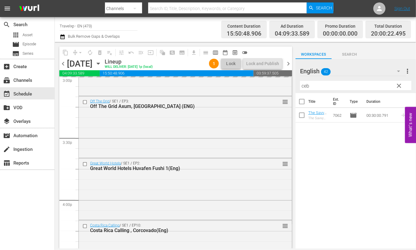
click at [303, 87] on input "ceb" at bounding box center [355, 86] width 111 height 10
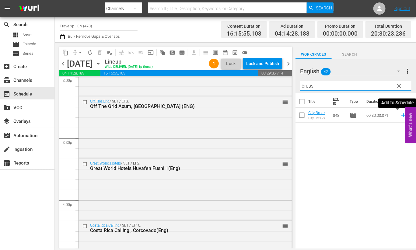
click at [402, 115] on icon at bounding box center [404, 116] width 4 height 4
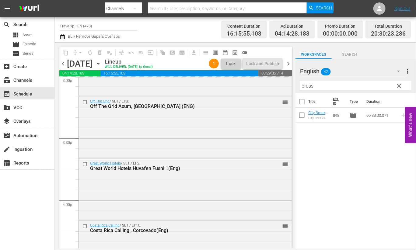
click at [311, 87] on input "bruss" at bounding box center [355, 86] width 111 height 10
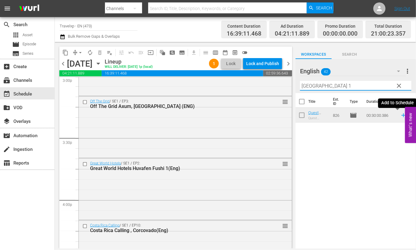
click at [401, 115] on icon at bounding box center [404, 115] width 7 height 7
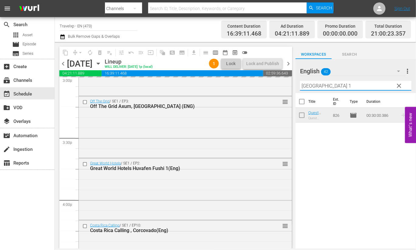
drag, startPoint x: 336, startPoint y: 89, endPoint x: 291, endPoint y: 84, distance: 45.9
click at [291, 84] on div "content_copy compress arrow_drop_down autorenew_outlined delete_forever_outline…" at bounding box center [236, 145] width 362 height 207
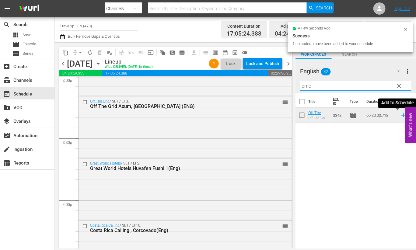
click at [401, 115] on icon at bounding box center [404, 115] width 7 height 7
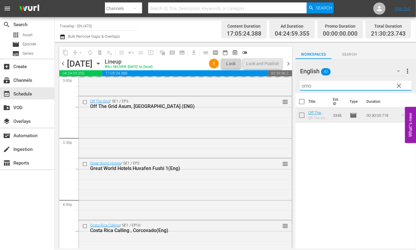
click at [307, 87] on input "omo" at bounding box center [355, 86] width 111 height 10
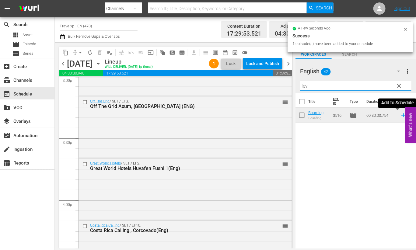
click at [401, 116] on icon at bounding box center [404, 115] width 7 height 7
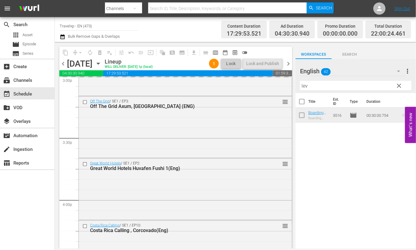
click at [303, 86] on input "lev" at bounding box center [355, 86] width 111 height 10
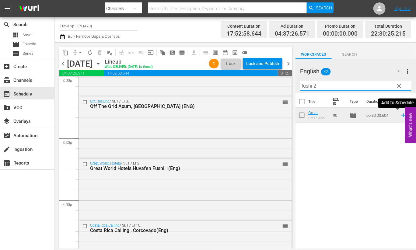
click at [401, 116] on icon at bounding box center [404, 115] width 7 height 7
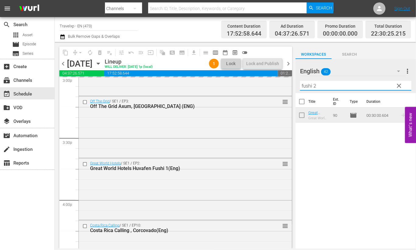
drag, startPoint x: 330, startPoint y: 87, endPoint x: 290, endPoint y: 83, distance: 40.4
click at [290, 83] on div "content_copy compress arrow_drop_down autorenew_outlined delete_forever_outline…" at bounding box center [236, 145] width 362 height 207
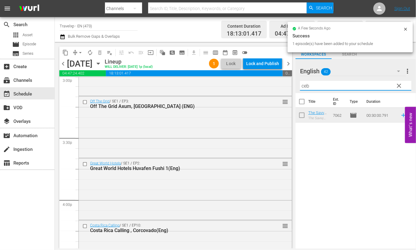
click at [401, 115] on icon at bounding box center [404, 115] width 7 height 7
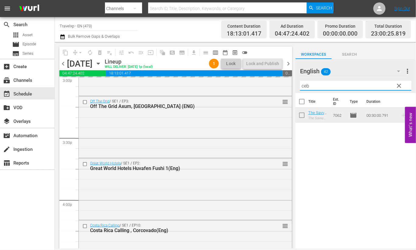
click at [305, 87] on input "ceb" at bounding box center [355, 86] width 111 height 10
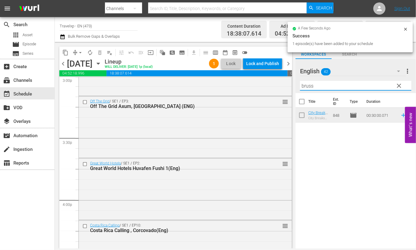
type input "bruss"
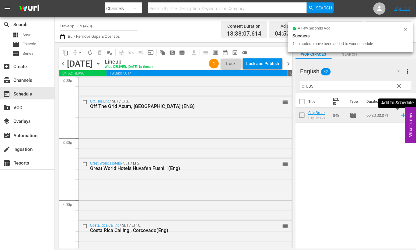
click at [402, 115] on icon at bounding box center [404, 116] width 4 height 4
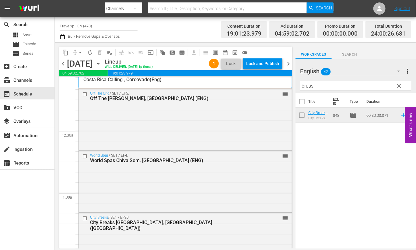
scroll to position [0, 0]
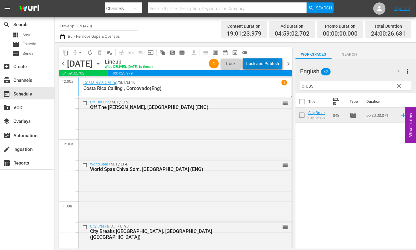
click at [262, 62] on div "Lock and Publish" at bounding box center [262, 63] width 33 height 11
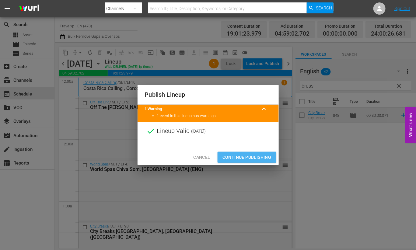
click at [249, 156] on span "Continue Publishing" at bounding box center [247, 158] width 49 height 8
